Goal: Information Seeking & Learning: Find specific fact

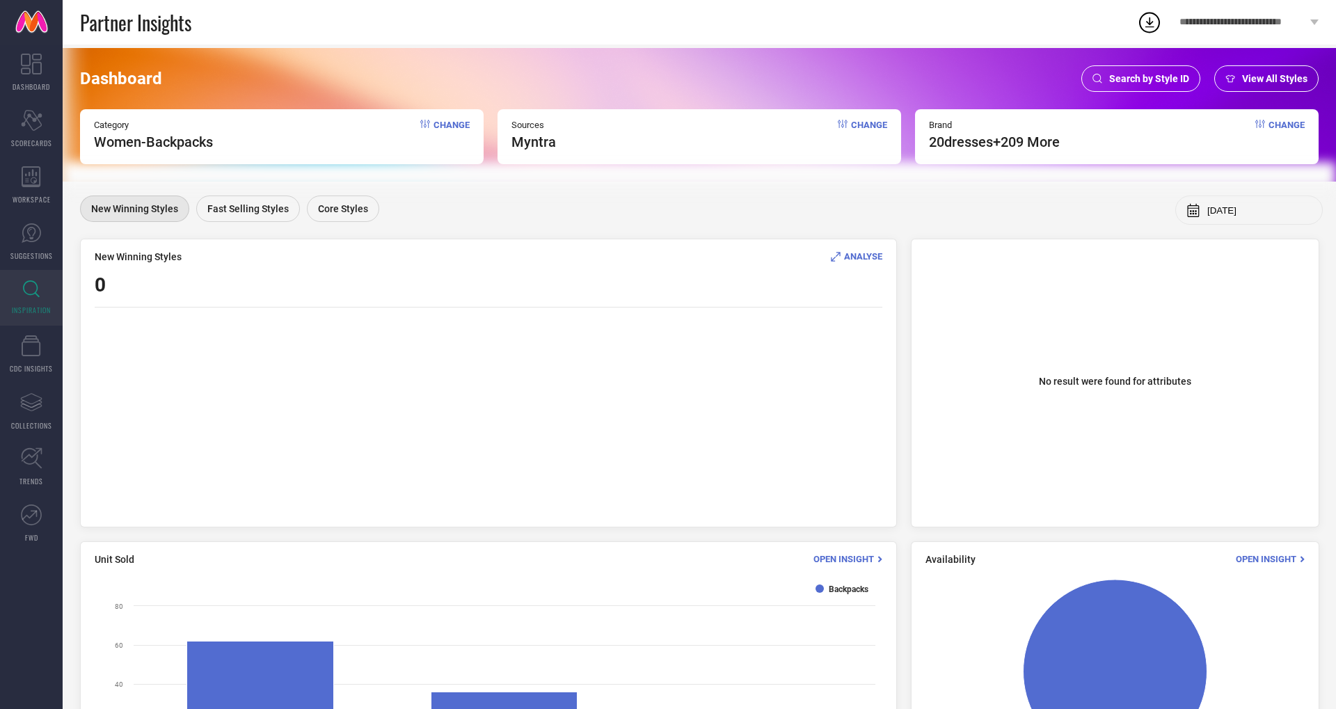
click at [1172, 76] on span "Search by Style ID" at bounding box center [1149, 78] width 80 height 11
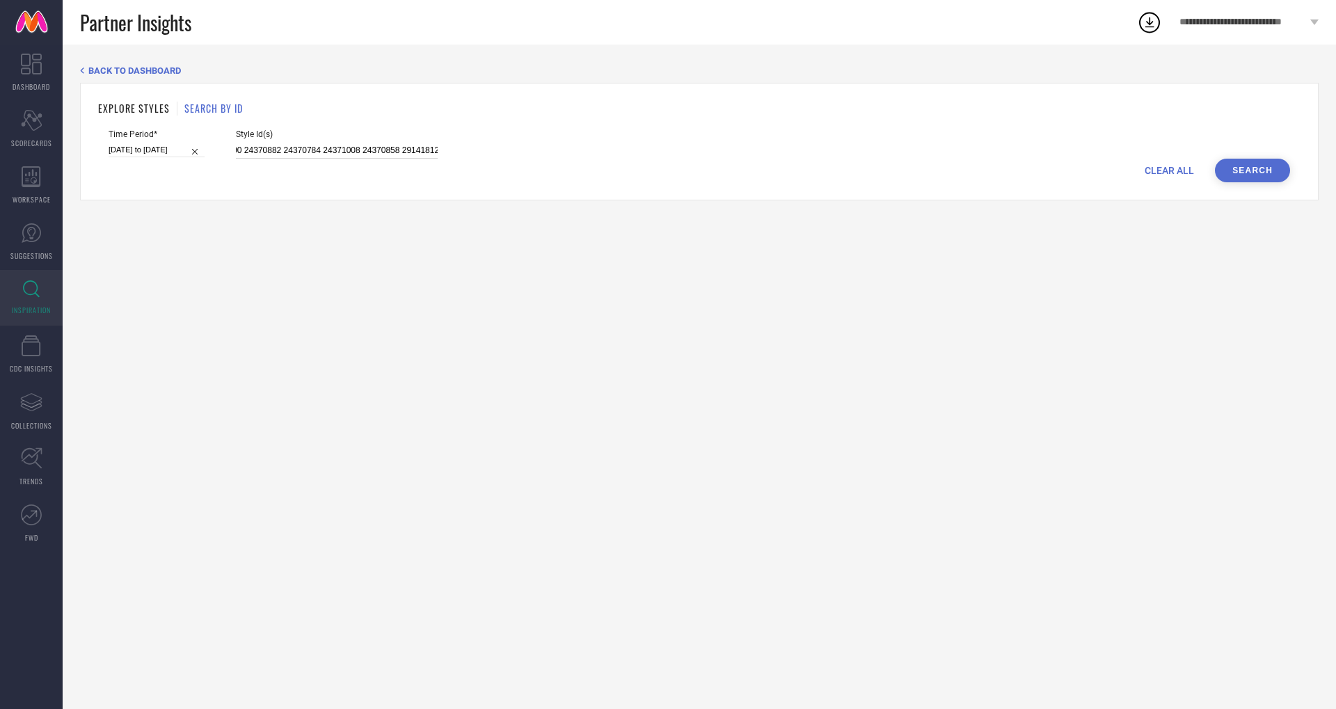
drag, startPoint x: 221, startPoint y: 150, endPoint x: 955, endPoint y: 198, distance: 735.6
click at [952, 196] on div "EXPLORE STYLES SEARCH BY ID Time Period* [DATE] to [DATE] Style Id(s) 35953338 …" at bounding box center [699, 142] width 1238 height 118
paste input "2681256 32681250 32681259 32681260 34178126 32681251 32681252 32681254 33125640…"
drag, startPoint x: 420, startPoint y: 150, endPoint x: 214, endPoint y: 143, distance: 206.0
click at [214, 143] on div "Time Period* [DATE] to [DATE] Style Id(s) 32681256 32681250 32681259 32681260 3…" at bounding box center [699, 143] width 1181 height 29
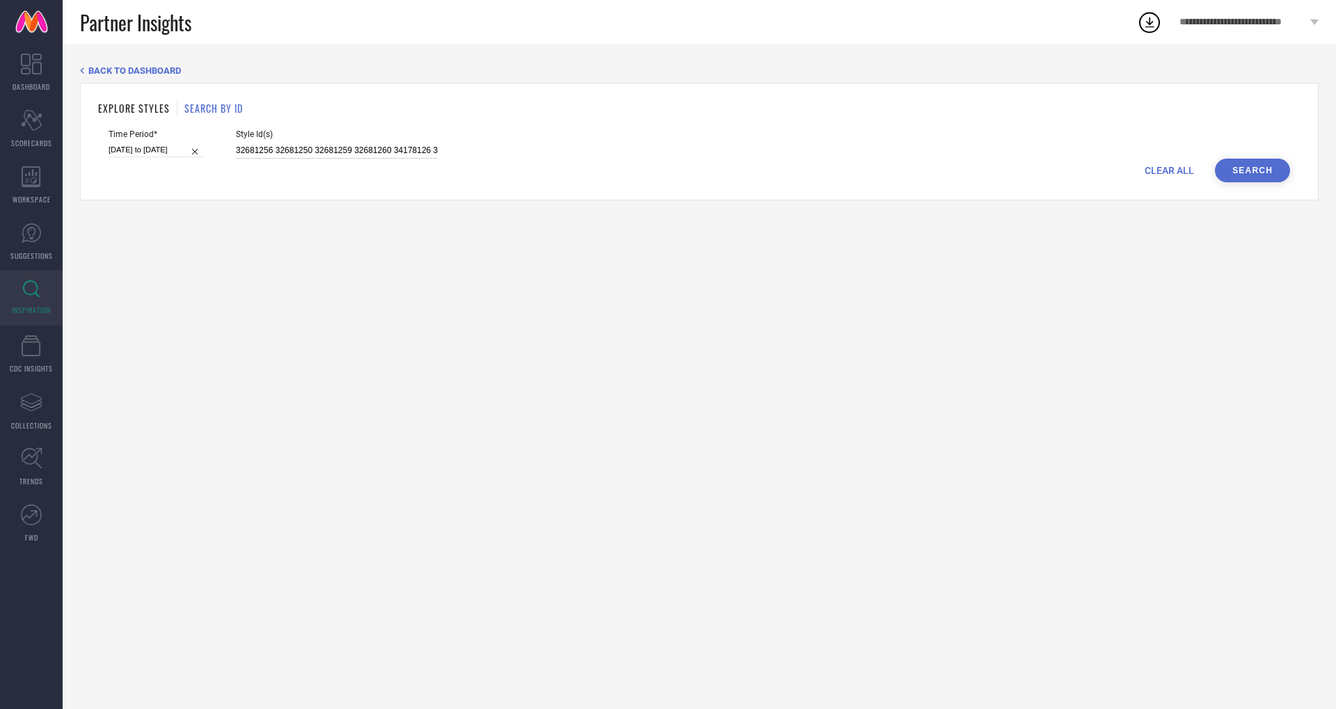
type input "32681256 32681250 32681259 32681260 34178126 32681251 32681252 32681254 3312564…"
paste input "36089626 36089611 36089632 36089625 36089638 36089661 36089641 36089633 3608962…"
drag, startPoint x: 421, startPoint y: 151, endPoint x: 79, endPoint y: 129, distance: 343.0
click at [79, 129] on div "BACK TO DASHBOARD EXPLORE STYLES SEARCH BY ID Time Period* [DATE] to [DATE] Sty…" at bounding box center [699, 377] width 1273 height 664
type input "36089626 36089611 36089632 36089625 36089638 36089661 36089641 36089633 3608962…"
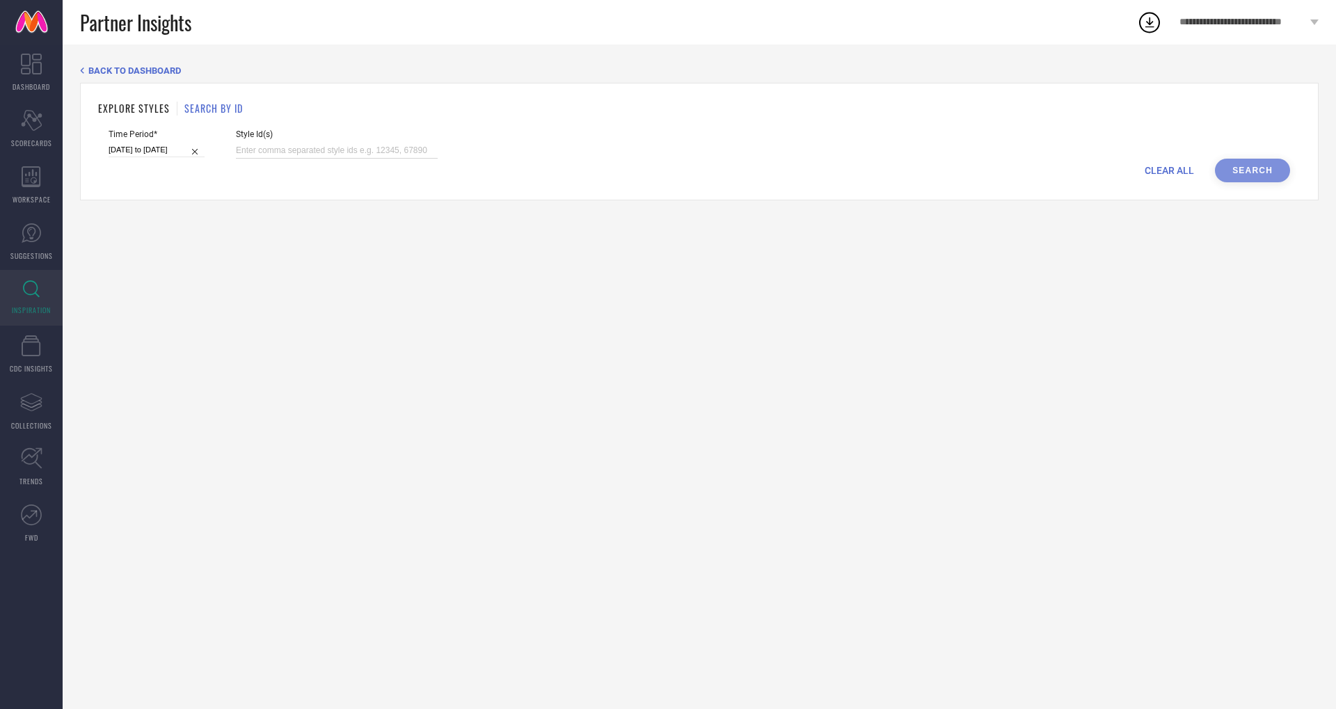
paste input "36591301 36223346 36223408 36223365 36223457 35972476 36092468 36092493 3597251…"
drag, startPoint x: 421, startPoint y: 150, endPoint x: 67, endPoint y: 143, distance: 354.2
click at [67, 143] on div "BACK TO DASHBOARD EXPLORE STYLES SEARCH BY ID Time Period* [DATE] to [DATE] Sty…" at bounding box center [699, 377] width 1273 height 664
type input "36591301 36223346 36223408 36223365 36223457 35972476 36092468 36092493 3597251…"
